Goal: Navigation & Orientation: Find specific page/section

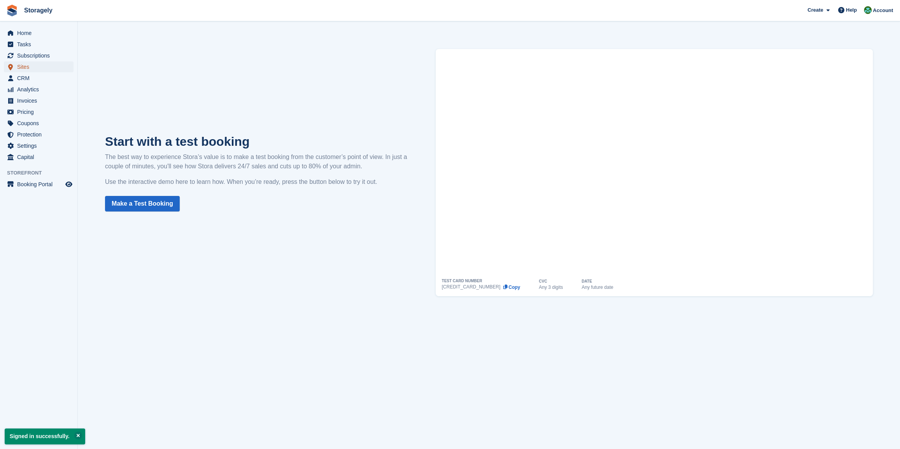
click at [24, 66] on span "Sites" at bounding box center [40, 66] width 47 height 11
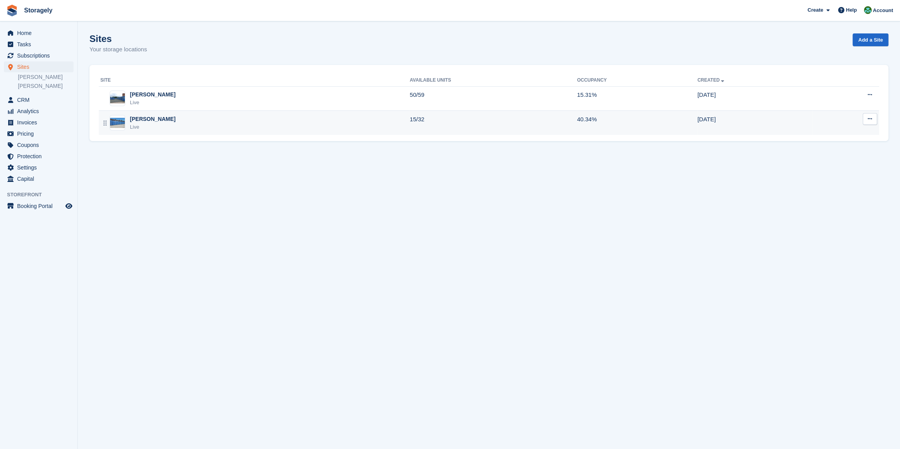
click at [141, 120] on div "Preston" at bounding box center [153, 119] width 46 height 8
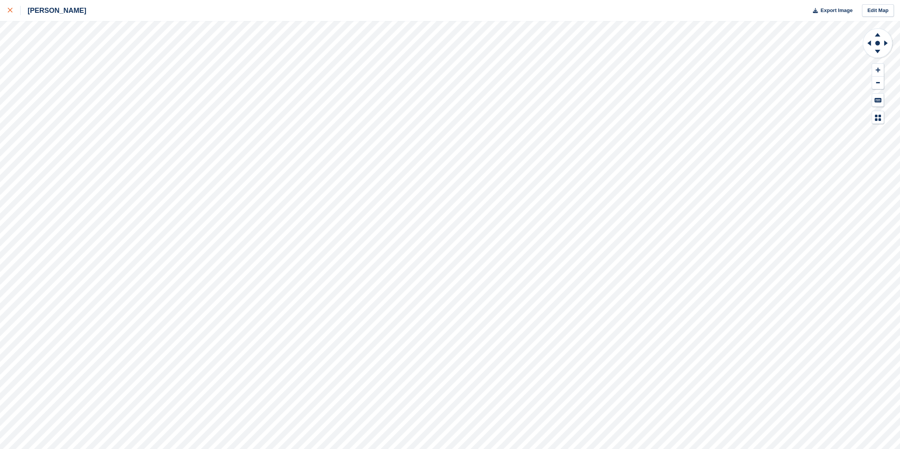
click at [15, 12] on div at bounding box center [14, 10] width 13 height 9
click at [15, 9] on div at bounding box center [14, 10] width 13 height 9
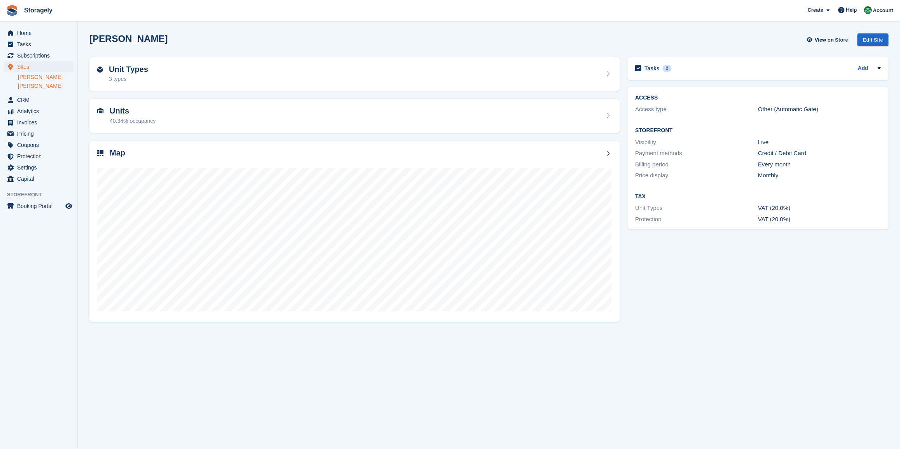
click at [23, 74] on link "[PERSON_NAME]" at bounding box center [46, 77] width 56 height 7
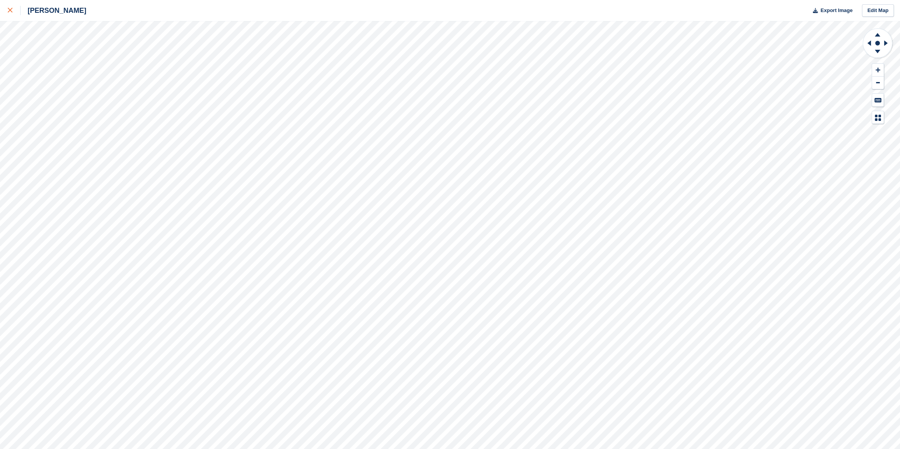
click at [6, 10] on link at bounding box center [10, 10] width 21 height 21
